Goal: Task Accomplishment & Management: Manage account settings

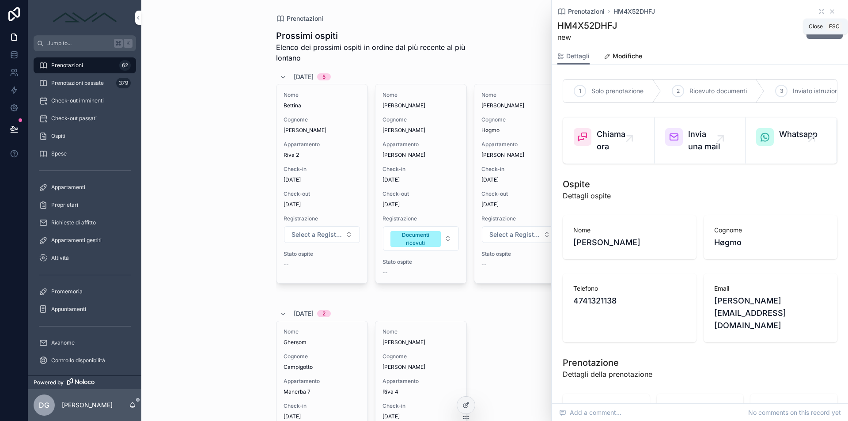
click at [828, 9] on icon "scrollable content" at bounding box center [831, 11] width 7 height 7
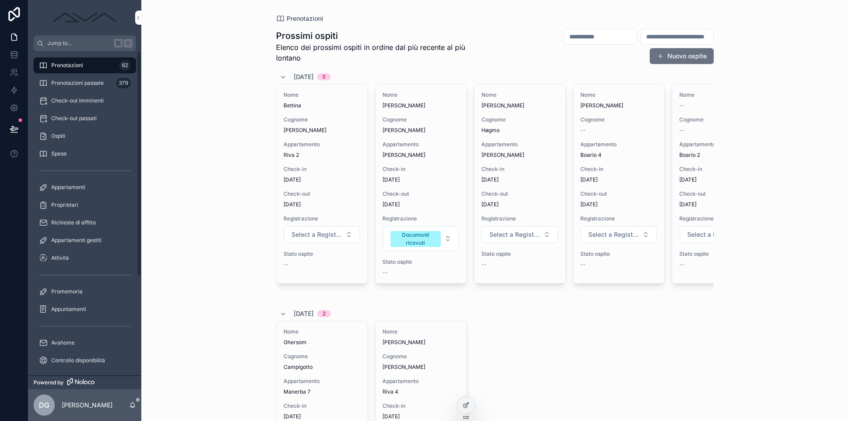
click at [84, 64] on div "Prenotazioni 62" at bounding box center [85, 65] width 92 height 14
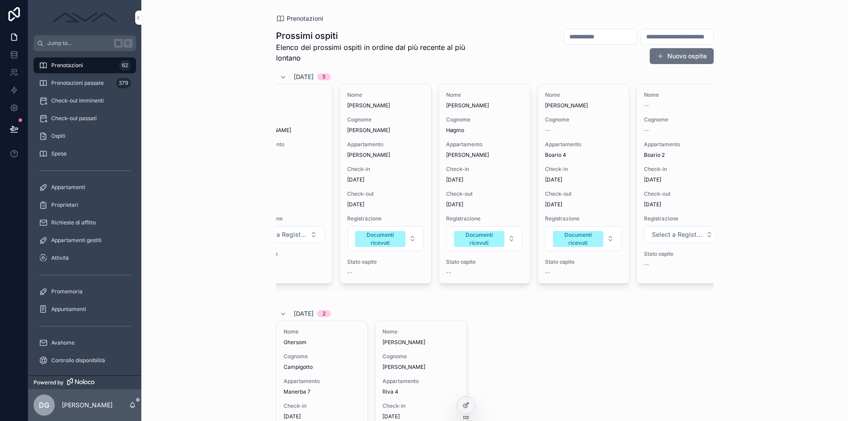
scroll to position [0, 50]
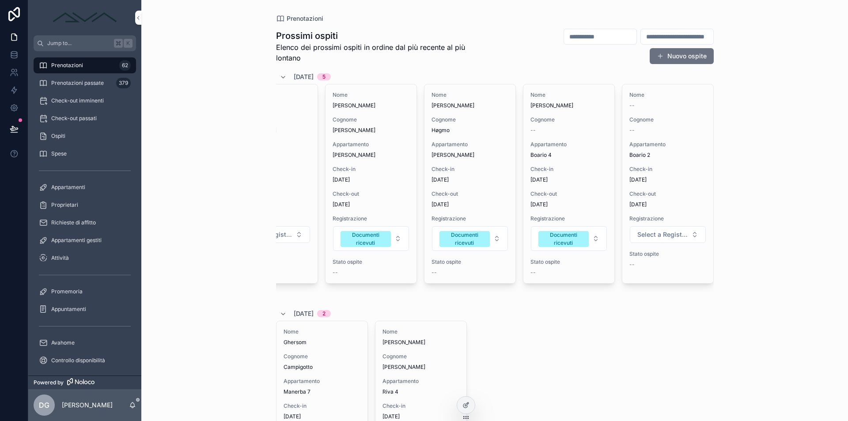
click at [666, 238] on span "Select a Registrazione" at bounding box center [662, 234] width 50 height 9
click at [623, 308] on div "Documenti ricevuti" at bounding box center [635, 309] width 48 height 8
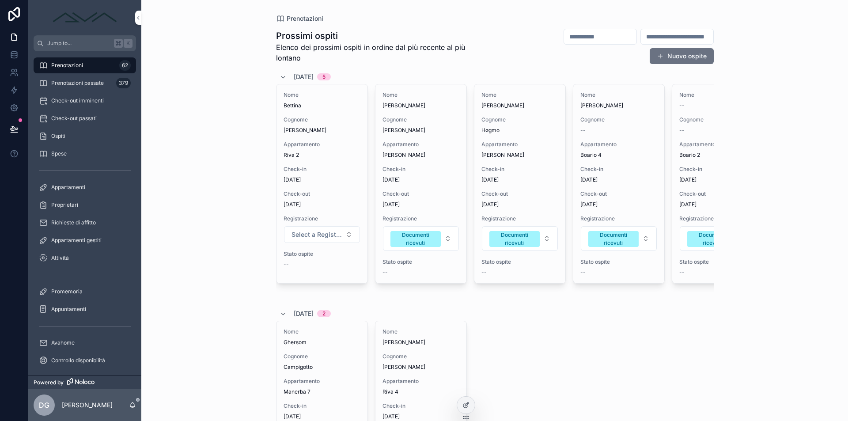
click at [317, 160] on div "Nome Bettina Cognome Schneider Appartamento Riva 2 Check-in 06/10/2025 Check-ou…" at bounding box center [321, 183] width 91 height 199
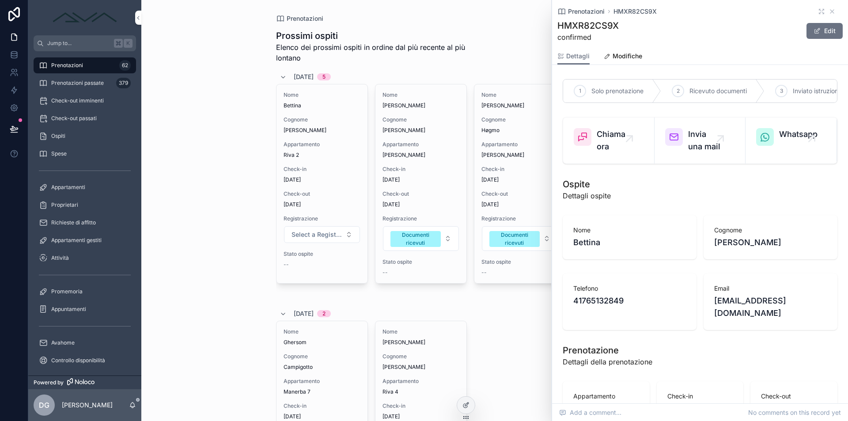
click at [828, 12] on icon "scrollable content" at bounding box center [831, 11] width 7 height 7
